Goal: Check status: Check status

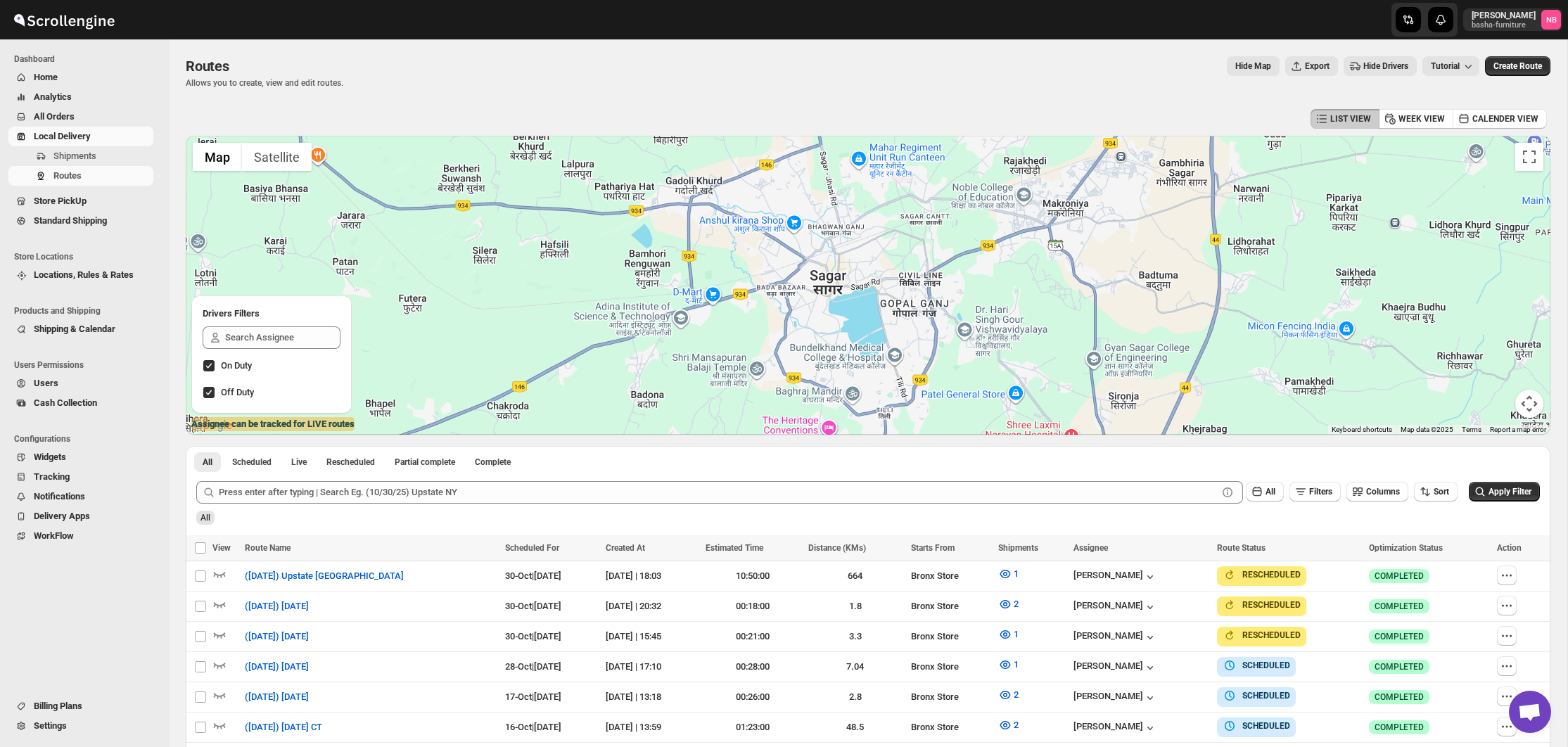
scroll to position [217, 0]
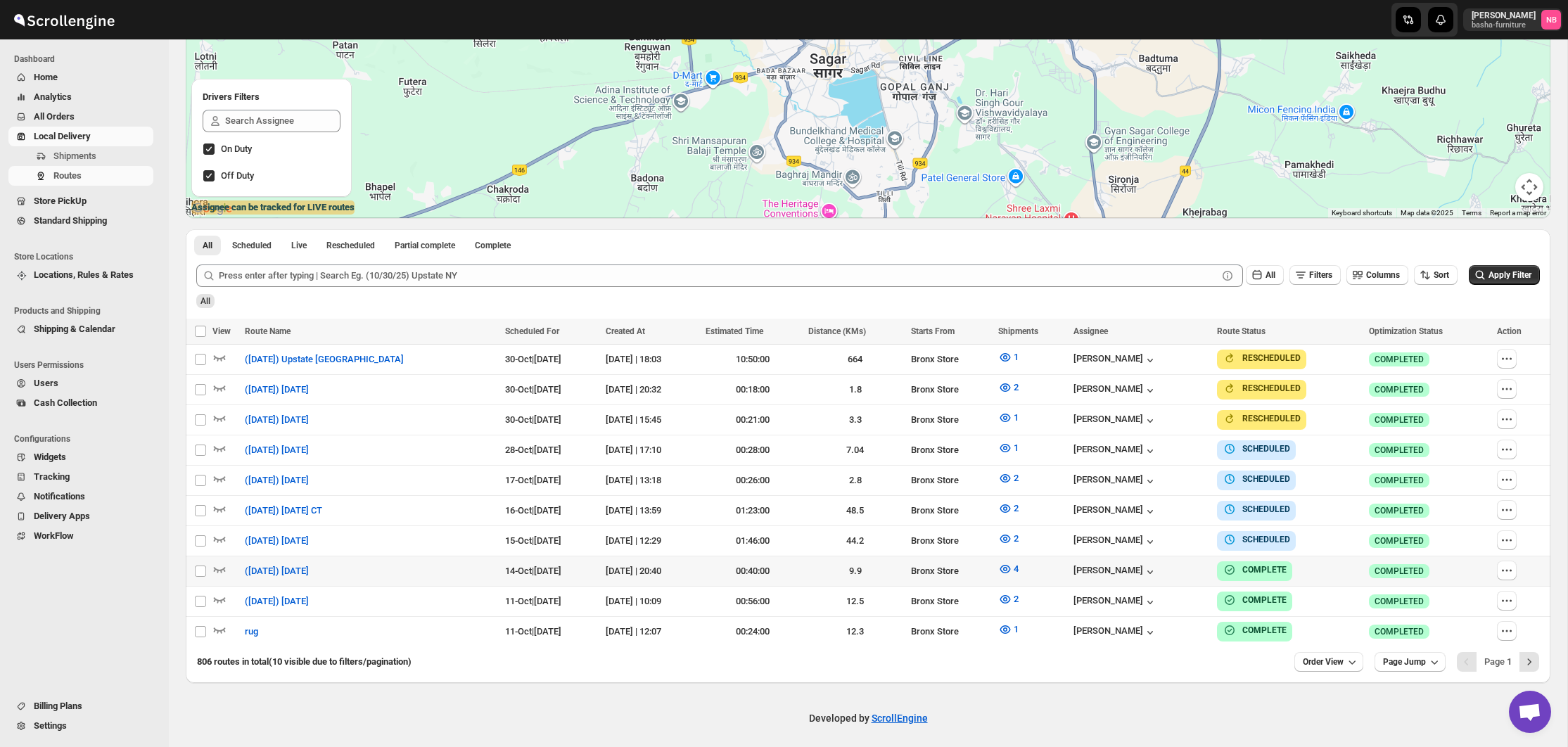
click at [1466, 315] on div "Submit All Filters Columns Sort Apply Filter All" at bounding box center [868, 287] width 1365 height 65
click at [1526, 270] on button "Apply Filter" at bounding box center [1505, 275] width 71 height 20
click at [998, 536] on icon "button" at bounding box center [1005, 539] width 14 height 14
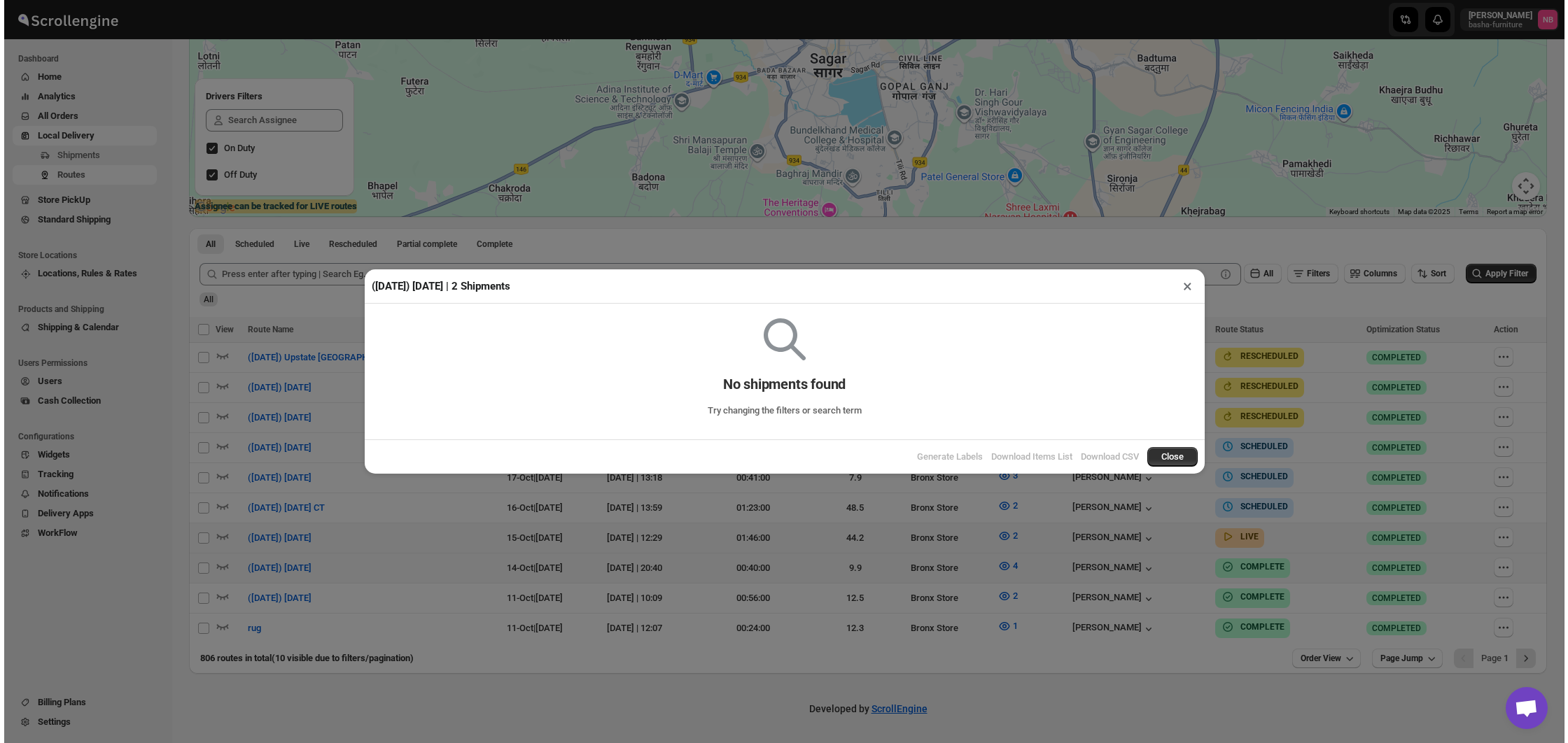
scroll to position [210, 0]
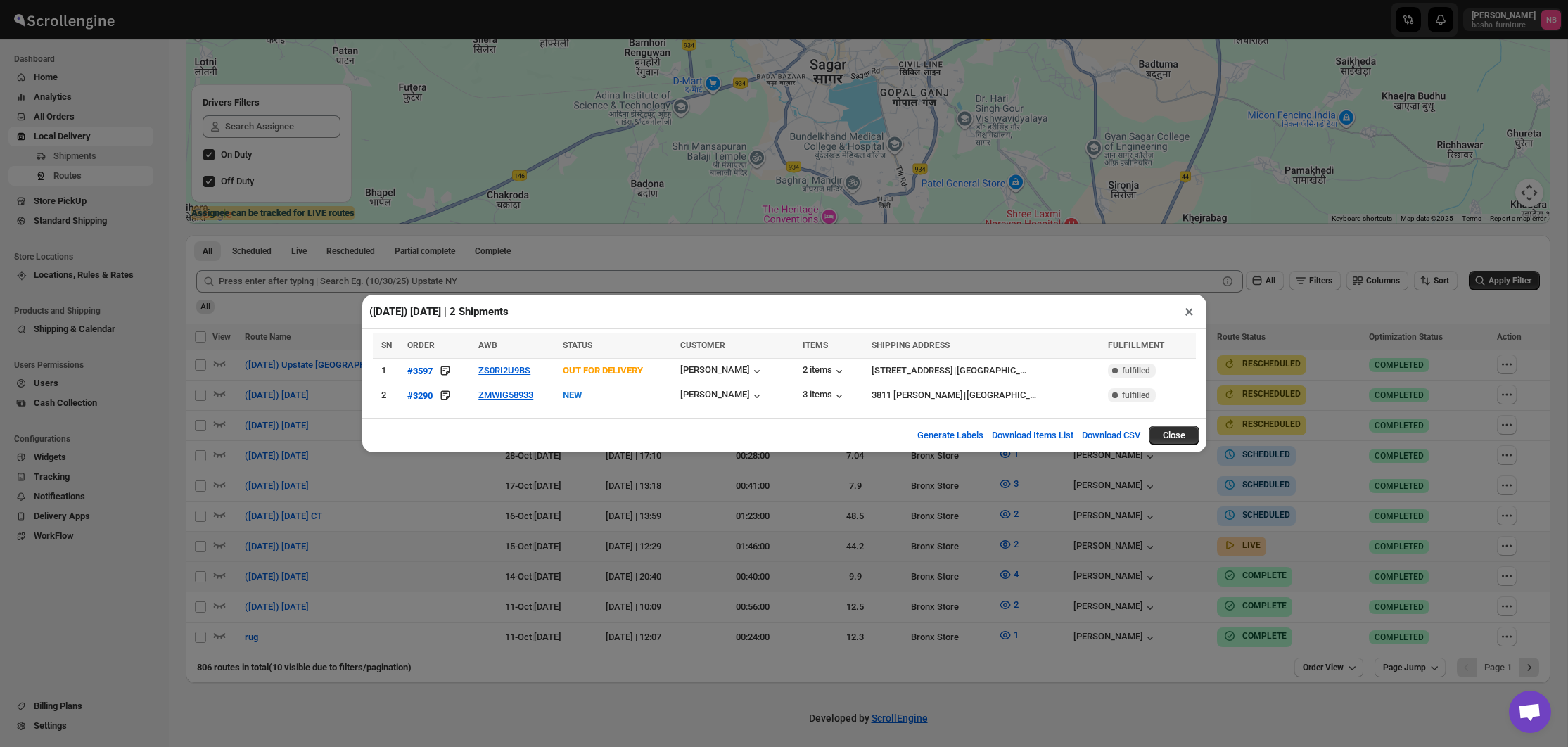
click at [562, 271] on div "([DATE]) [DATE] | 2 Shipments × SN ORDER AWB STATUS CUSTOMER ITEMS SHIPPING ADD…" at bounding box center [784, 374] width 1568 height 747
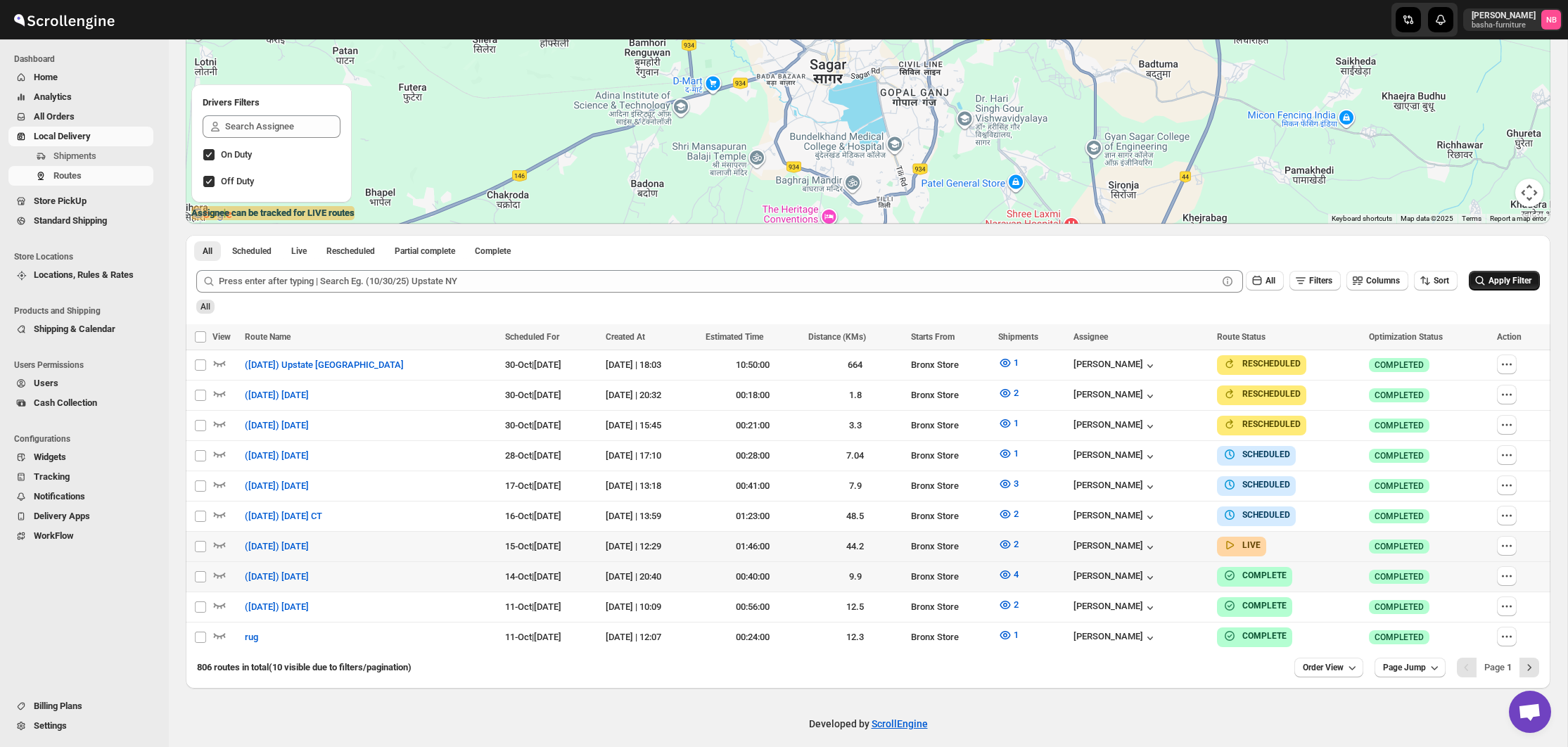
click at [1476, 277] on icon "submit" at bounding box center [1480, 280] width 9 height 9
click at [1004, 544] on icon "button" at bounding box center [1006, 544] width 11 height 8
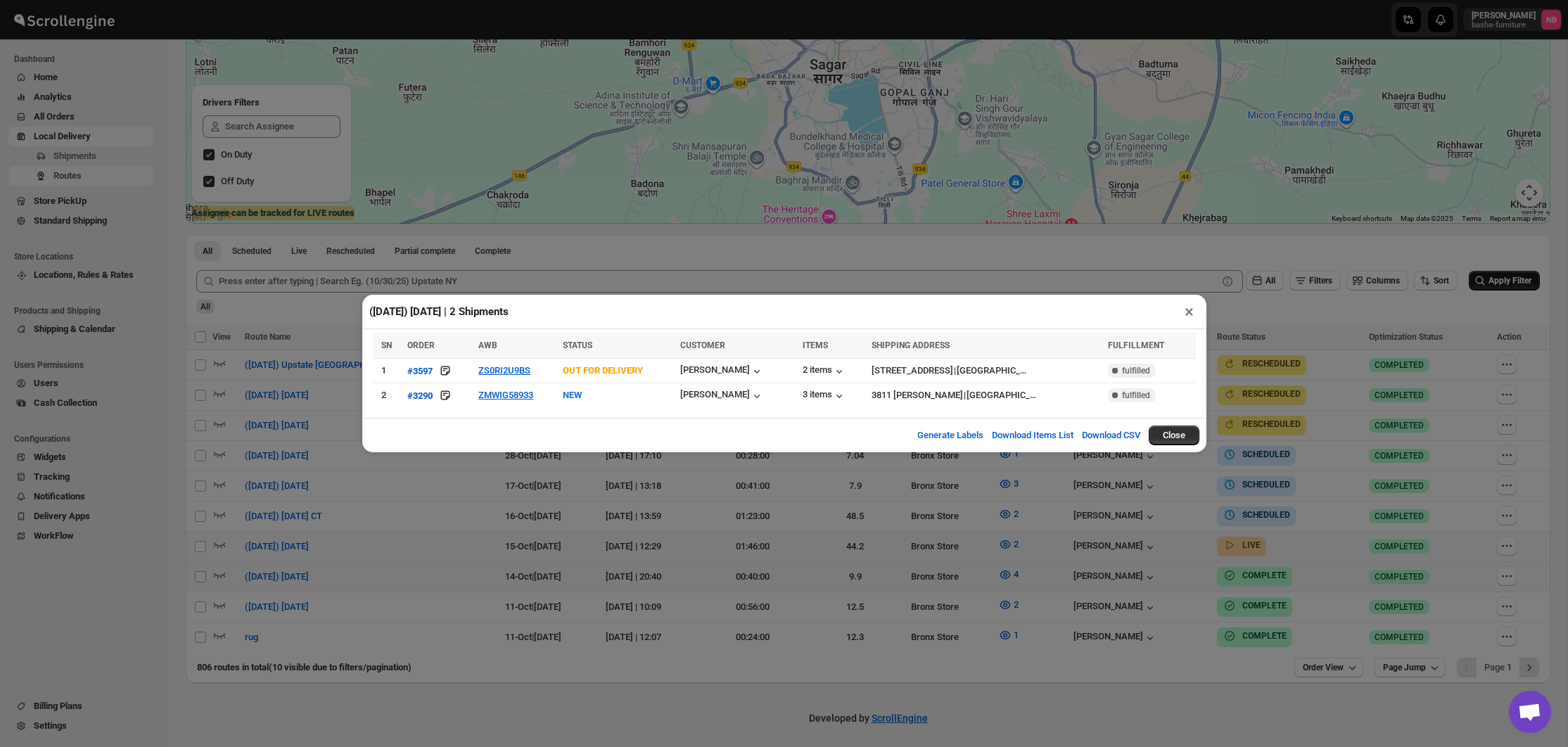
click at [581, 490] on div "([DATE]) [DATE] | 2 Shipments × SN ORDER AWB STATUS CUSTOMER ITEMS SHIPPING ADD…" at bounding box center [784, 374] width 1568 height 747
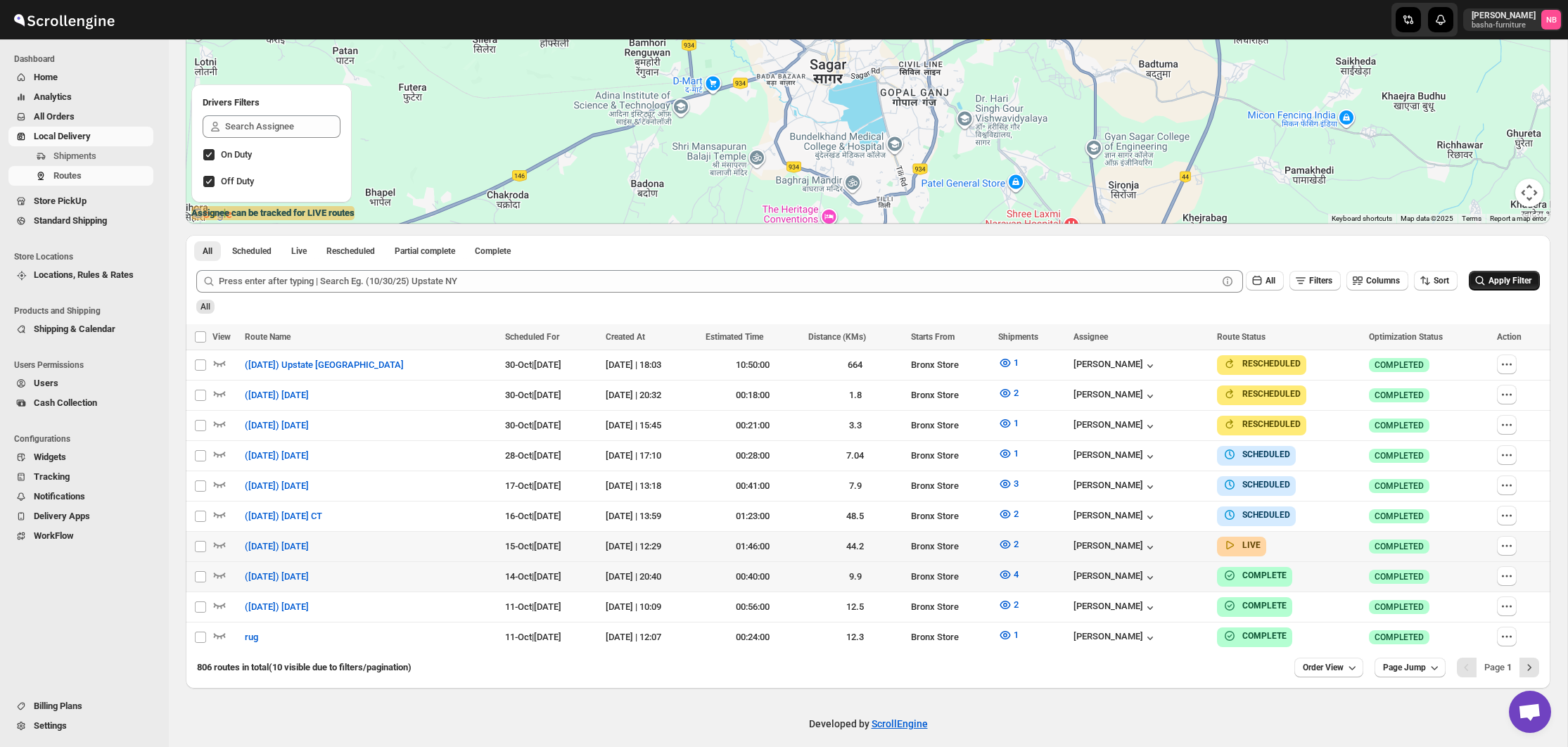
click at [1515, 288] on button "Apply Filter" at bounding box center [1505, 280] width 71 height 20
click at [1022, 539] on button "2" at bounding box center [1008, 544] width 37 height 23
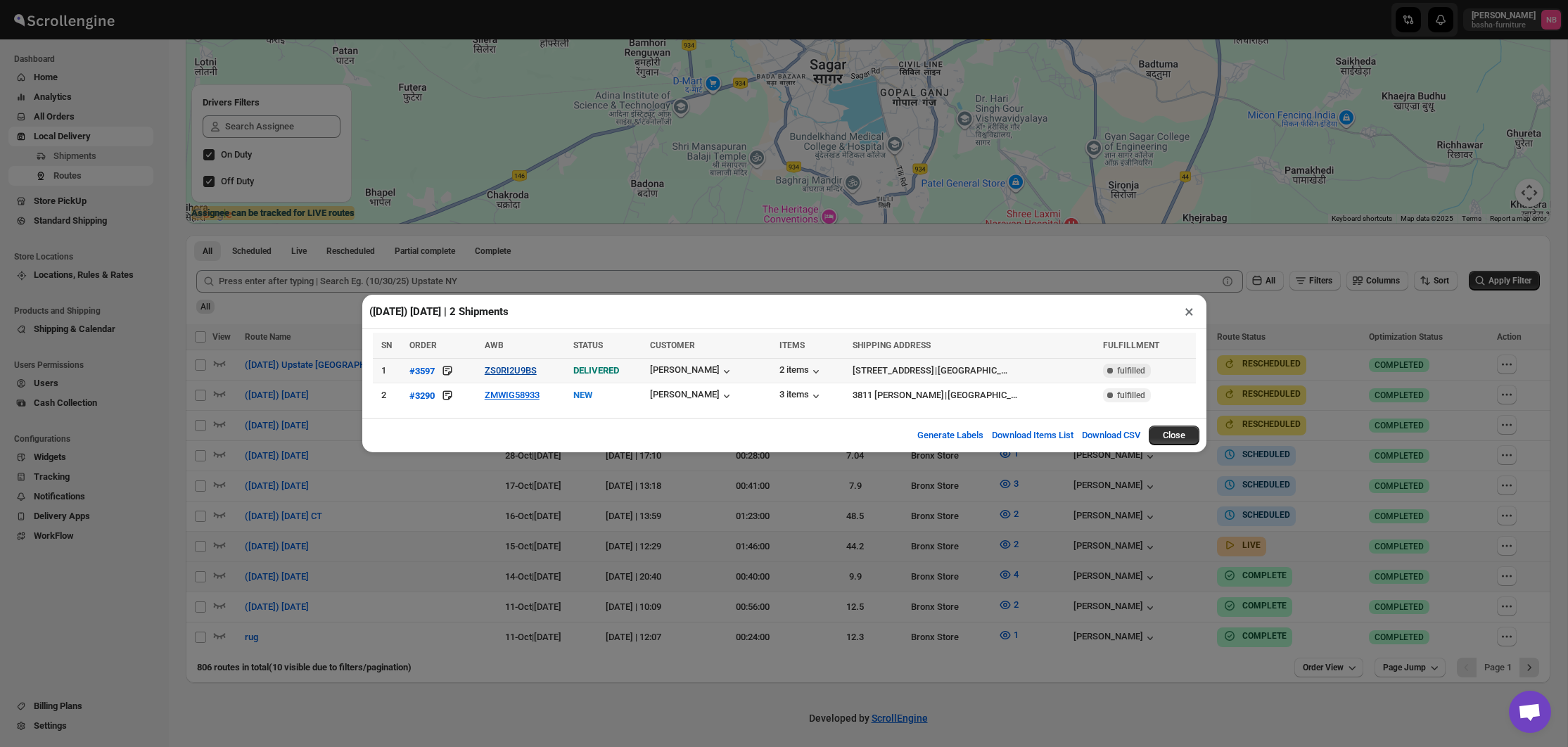
click at [501, 367] on button "ZS0RI2U9BS" at bounding box center [511, 371] width 52 height 11
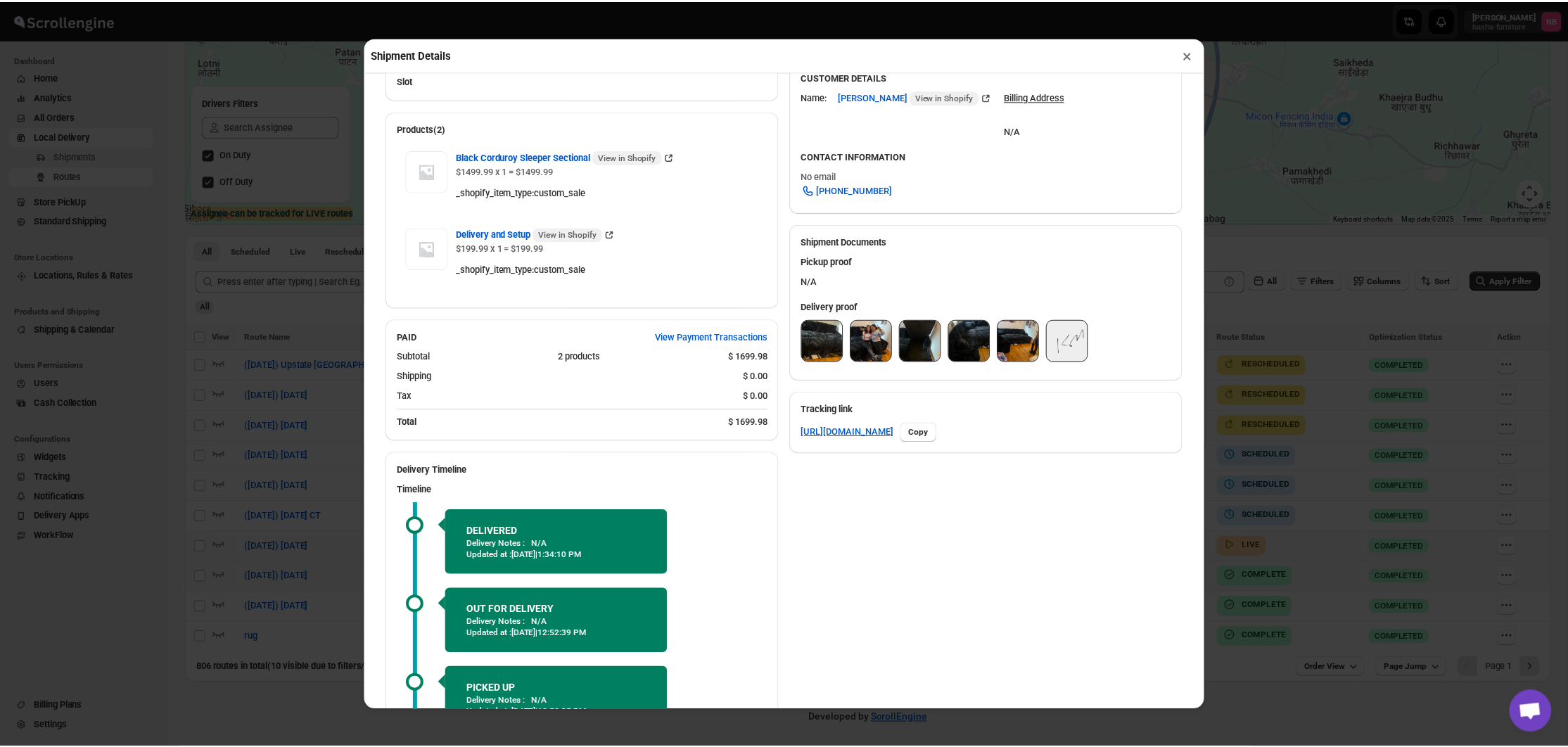
scroll to position [431, 0]
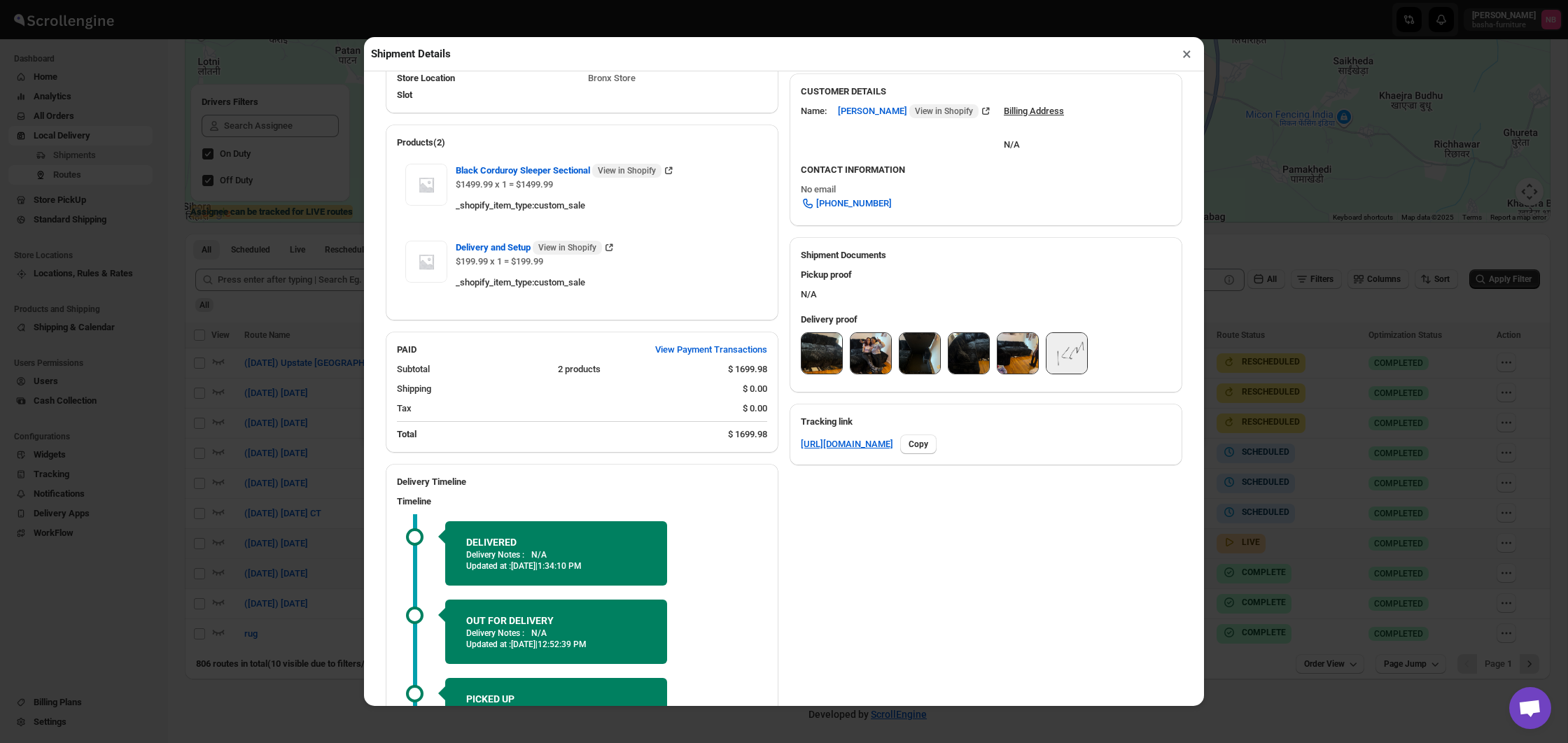
click at [838, 344] on img at bounding box center [821, 353] width 41 height 40
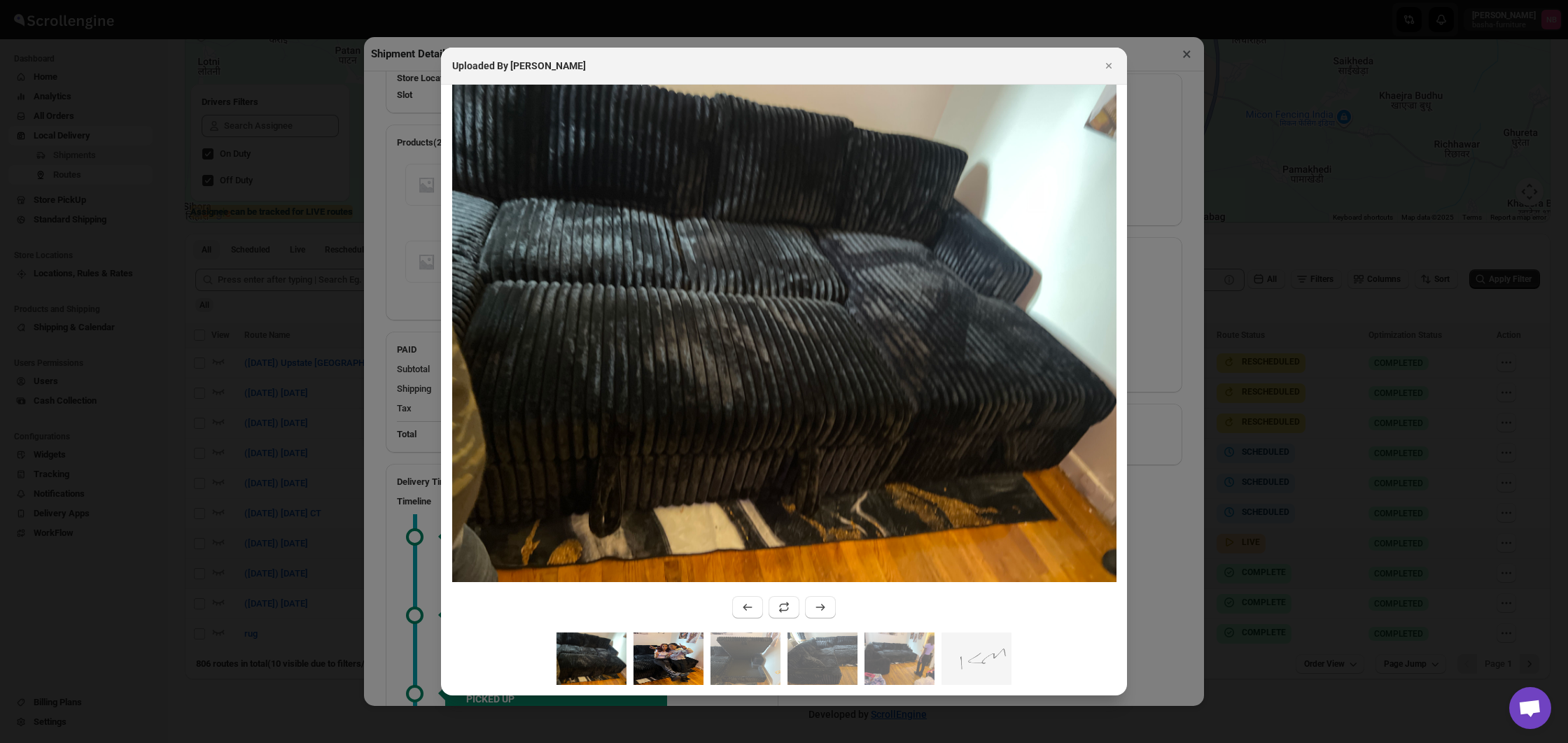
click at [664, 640] on img ":r9o6:" at bounding box center [669, 658] width 70 height 52
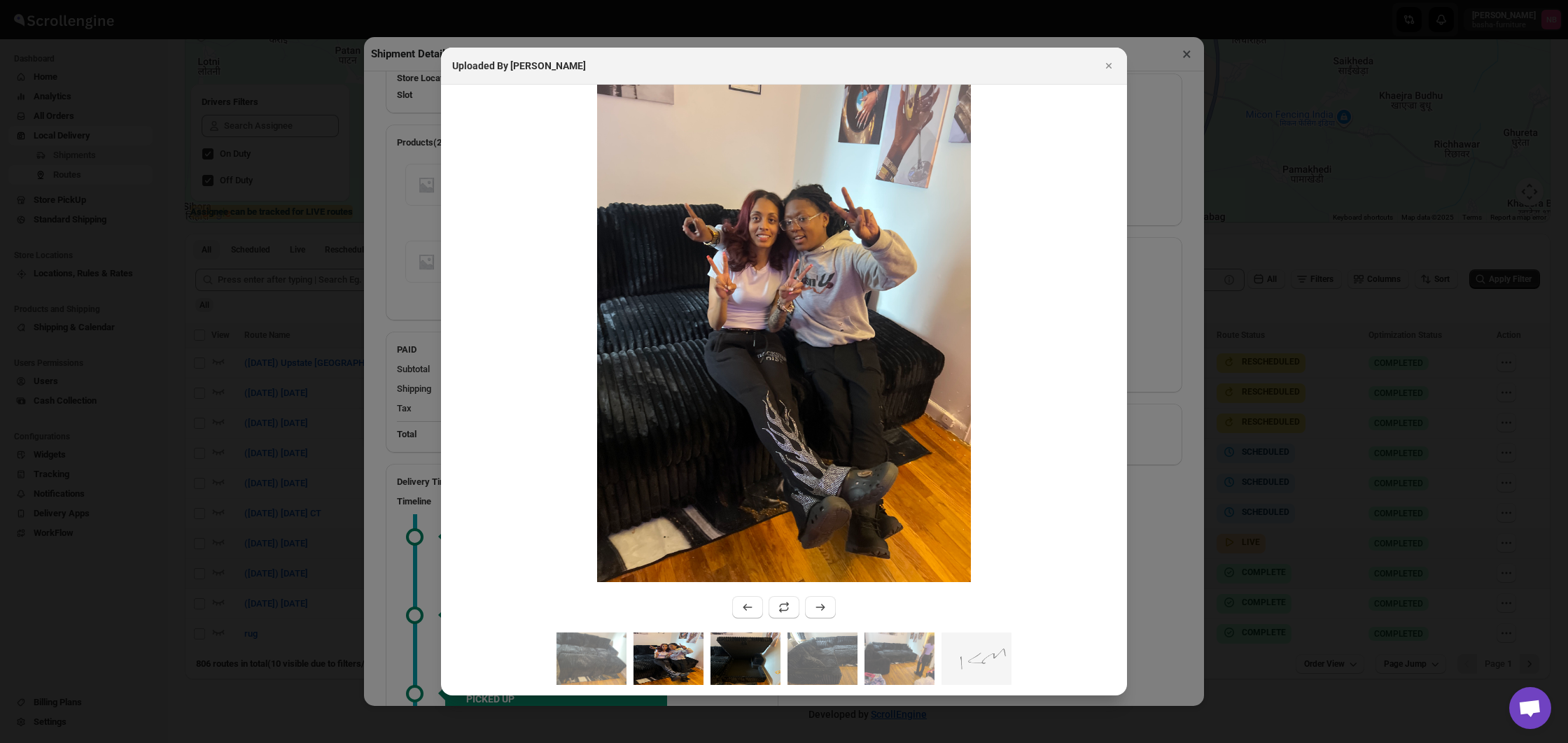
click at [750, 645] on img ":r9o6:" at bounding box center [745, 658] width 70 height 52
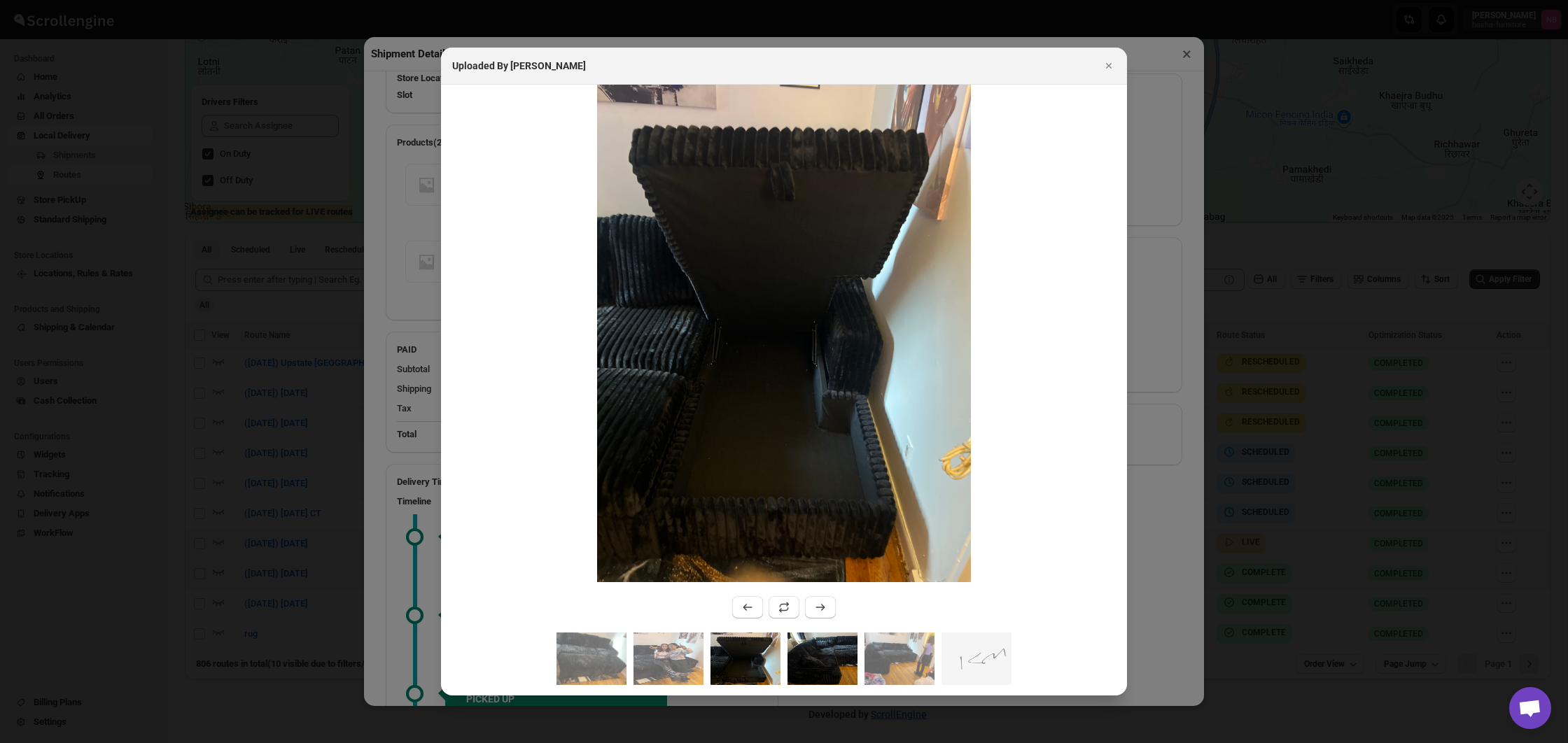
click at [815, 643] on img ":r9o6:" at bounding box center [823, 658] width 70 height 52
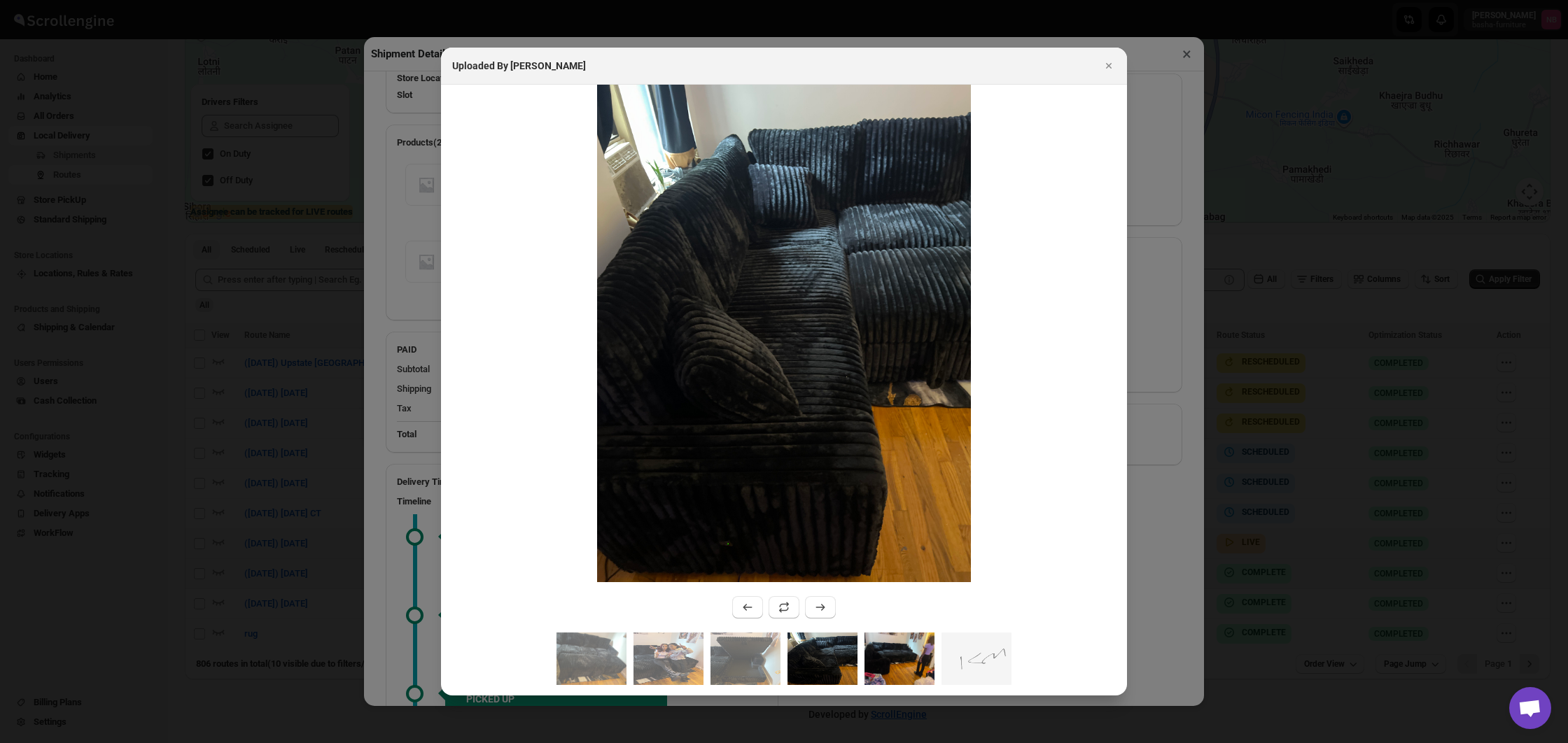
click at [886, 643] on img ":r9o6:" at bounding box center [899, 658] width 70 height 52
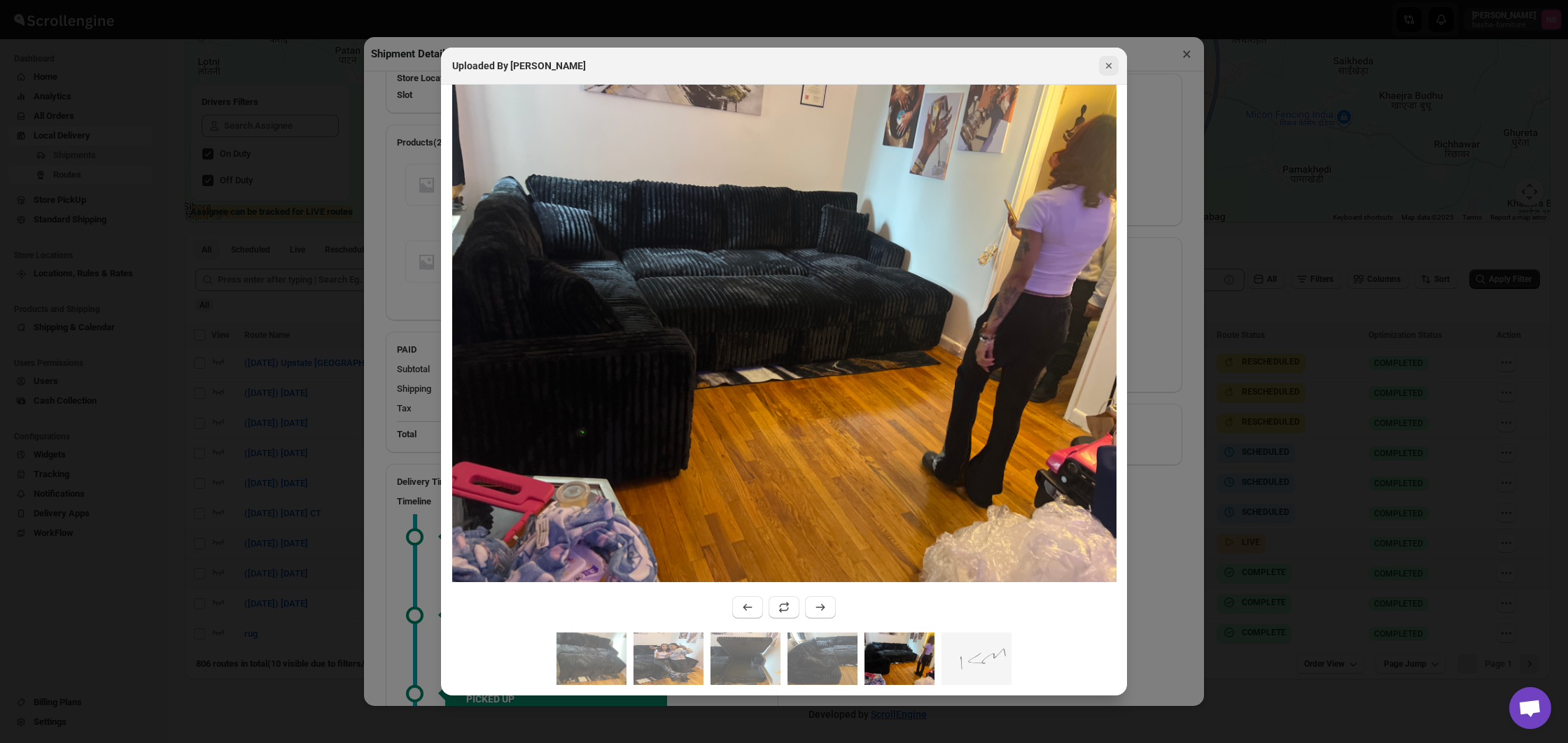
click at [1110, 68] on icon "Close" at bounding box center [1109, 66] width 14 height 14
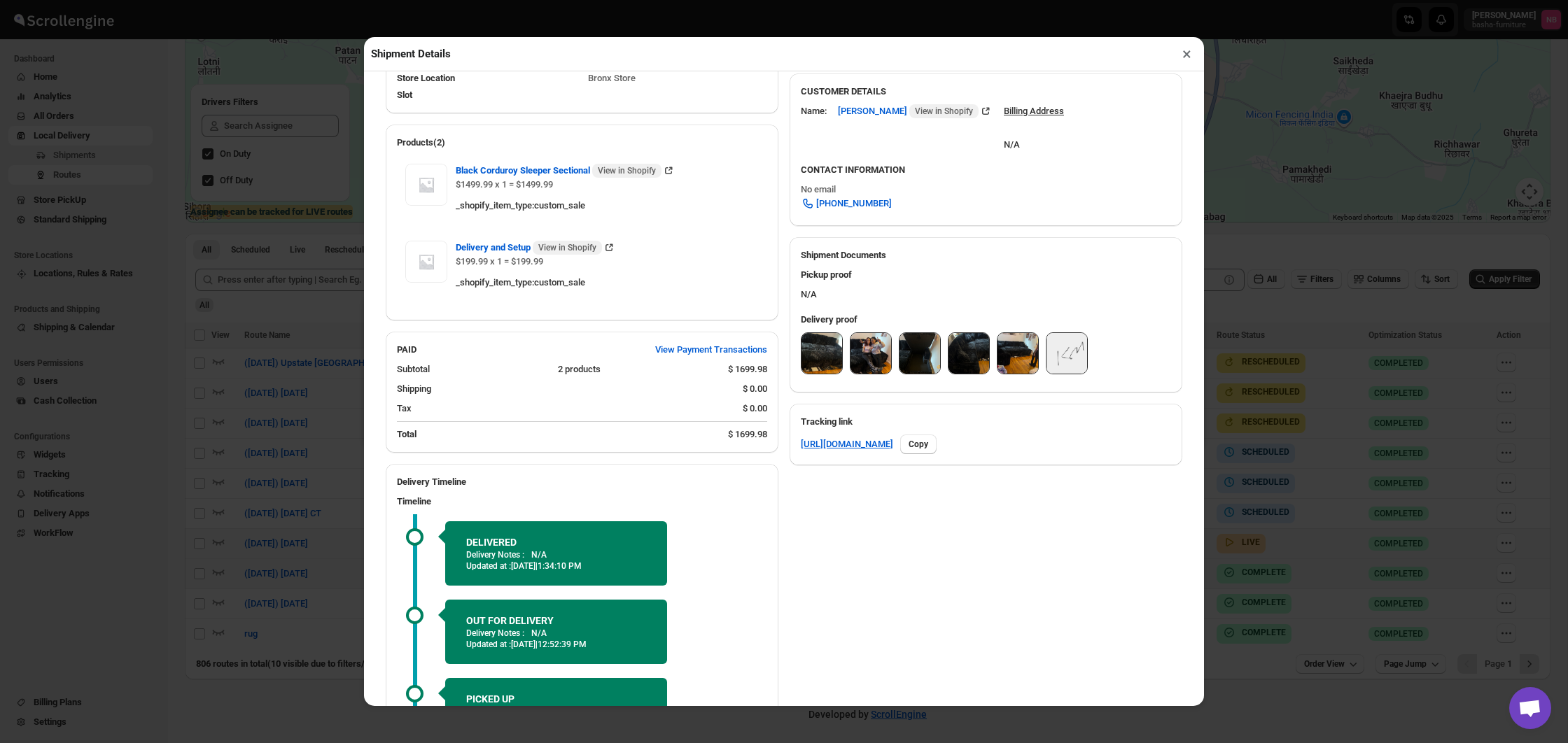
click at [1184, 59] on button "×" at bounding box center [1186, 54] width 21 height 20
